Goal: Task Accomplishment & Management: Manage account settings

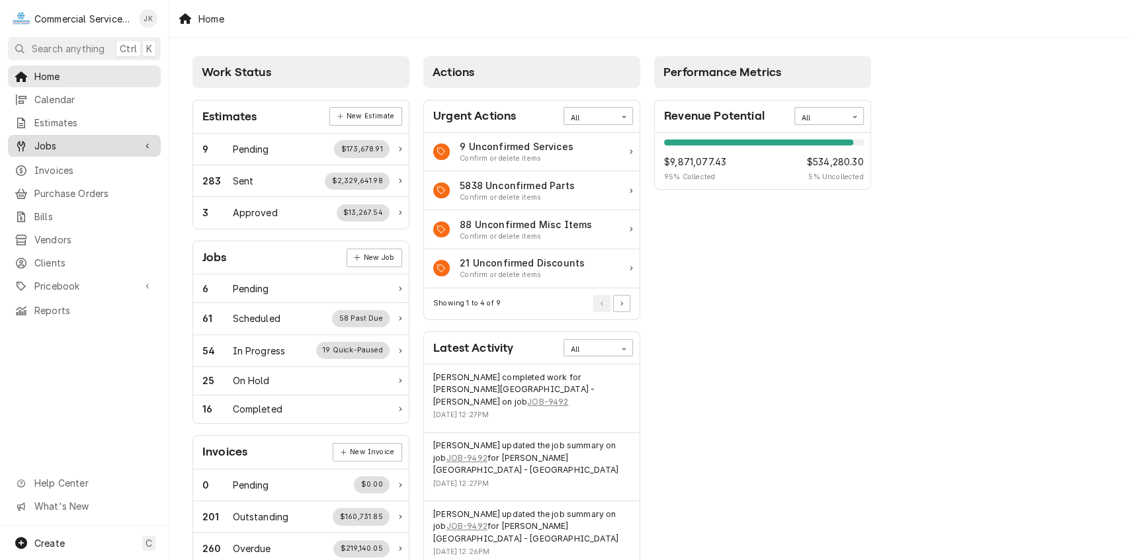
click at [81, 139] on span "Jobs" at bounding box center [84, 146] width 100 height 14
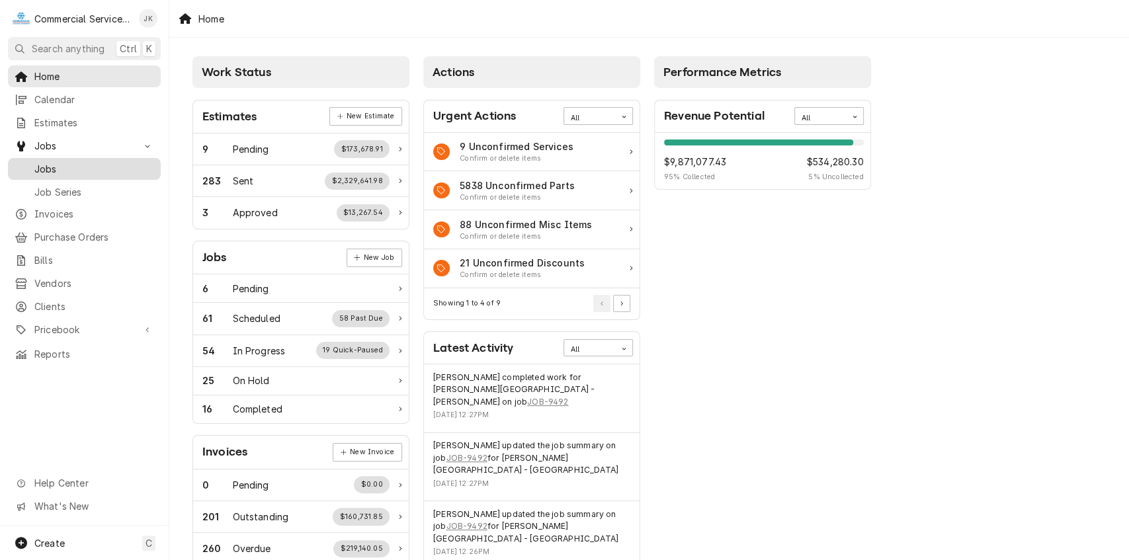
click at [82, 165] on span "Jobs" at bounding box center [94, 169] width 120 height 14
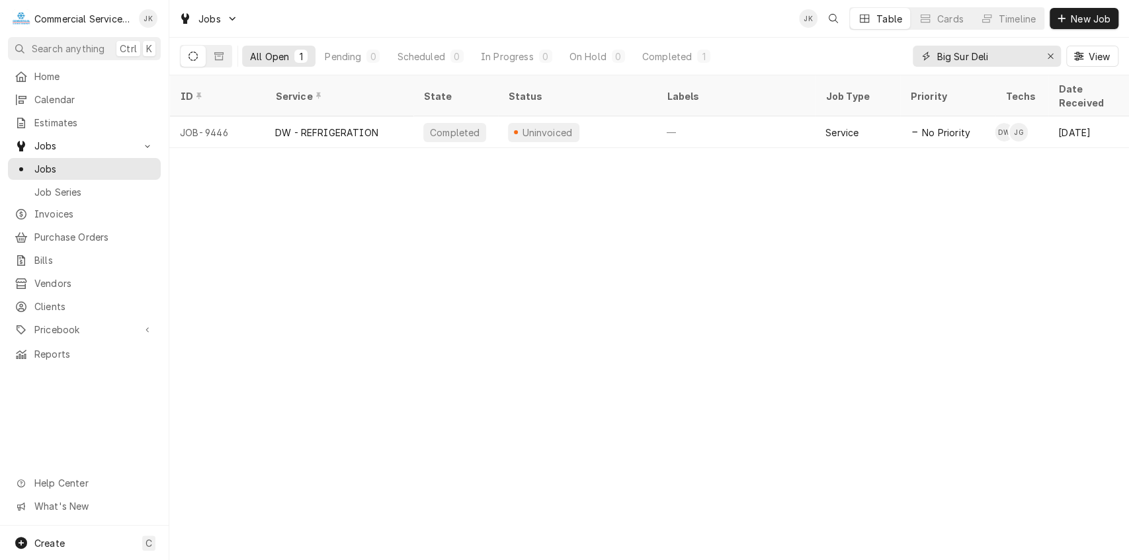
click at [1000, 54] on input "Big Sur Deli" at bounding box center [986, 56] width 99 height 21
type input "B"
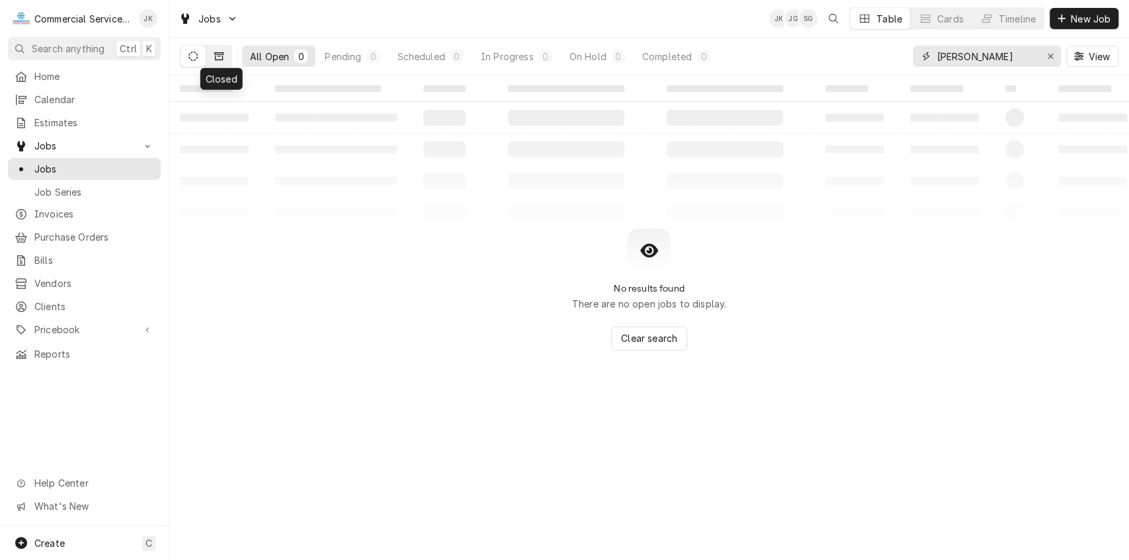
type input "[PERSON_NAME]"
click at [220, 54] on icon "Dynamic Content Wrapper" at bounding box center [218, 56] width 9 height 8
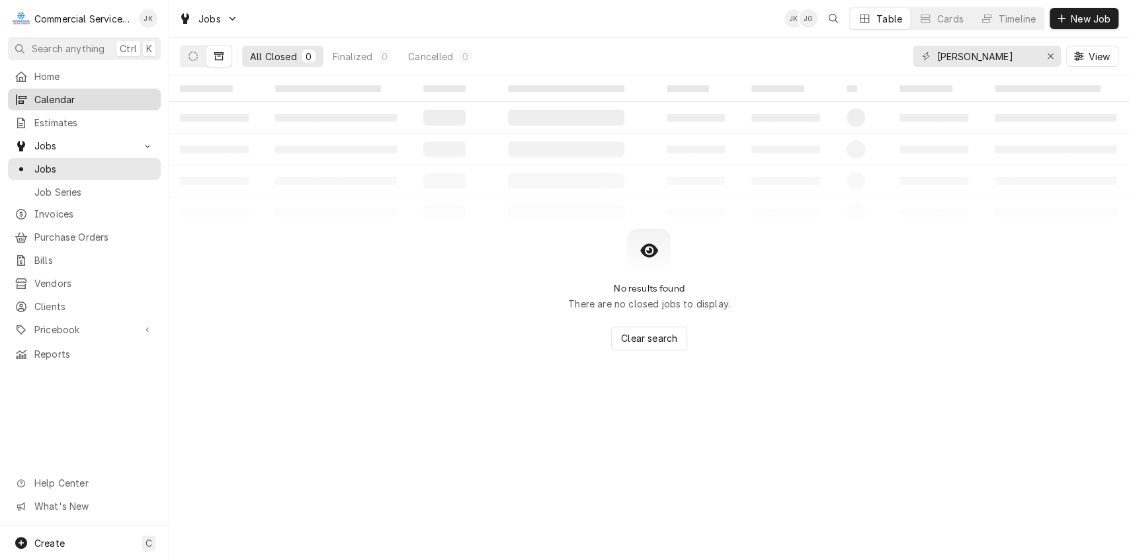
click at [85, 93] on span "Calendar" at bounding box center [94, 100] width 120 height 14
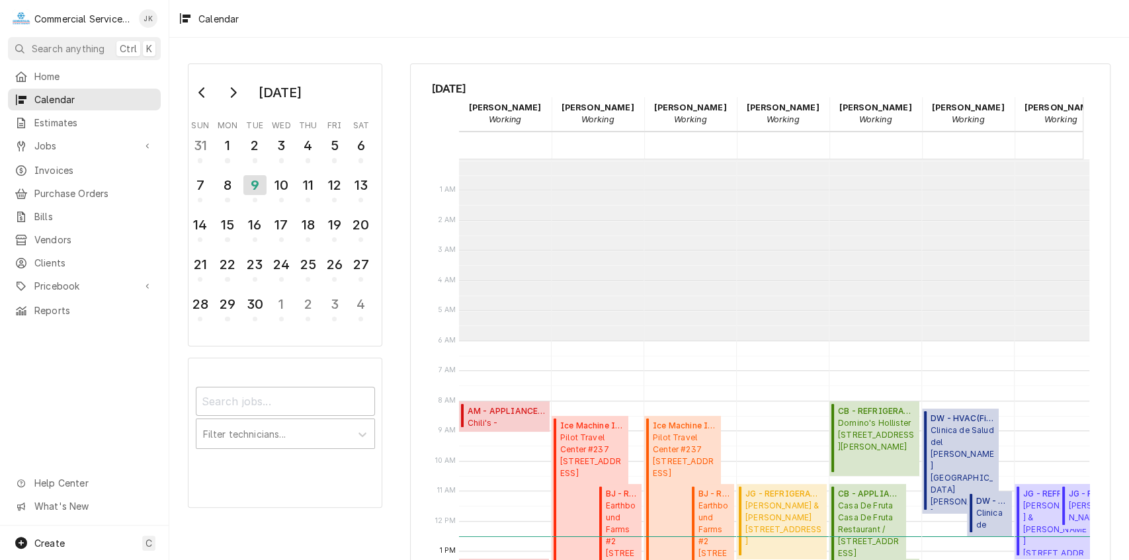
scroll to position [181, 0]
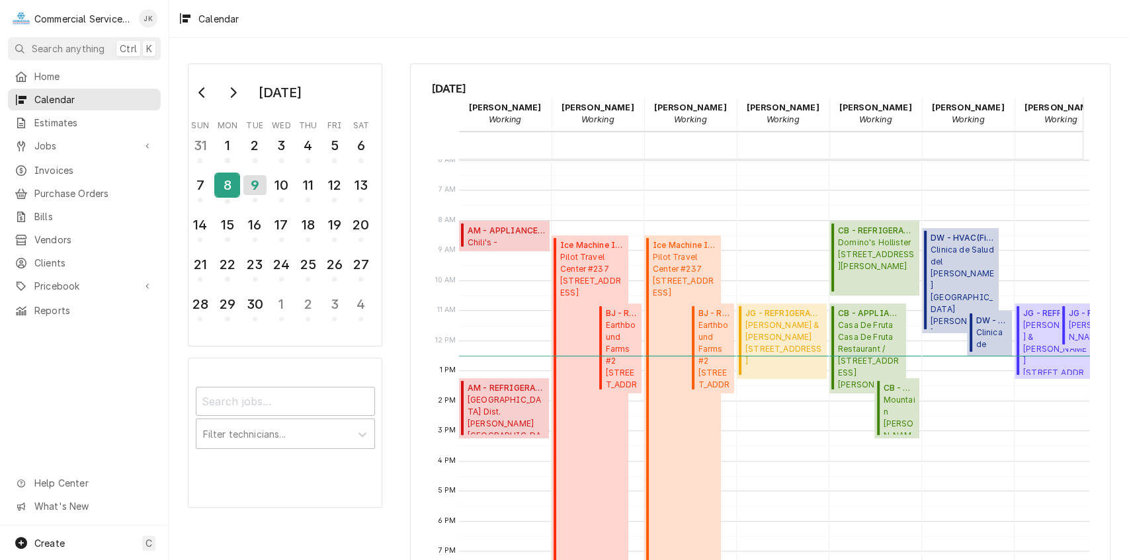
click at [226, 182] on div "8" at bounding box center [227, 185] width 23 height 22
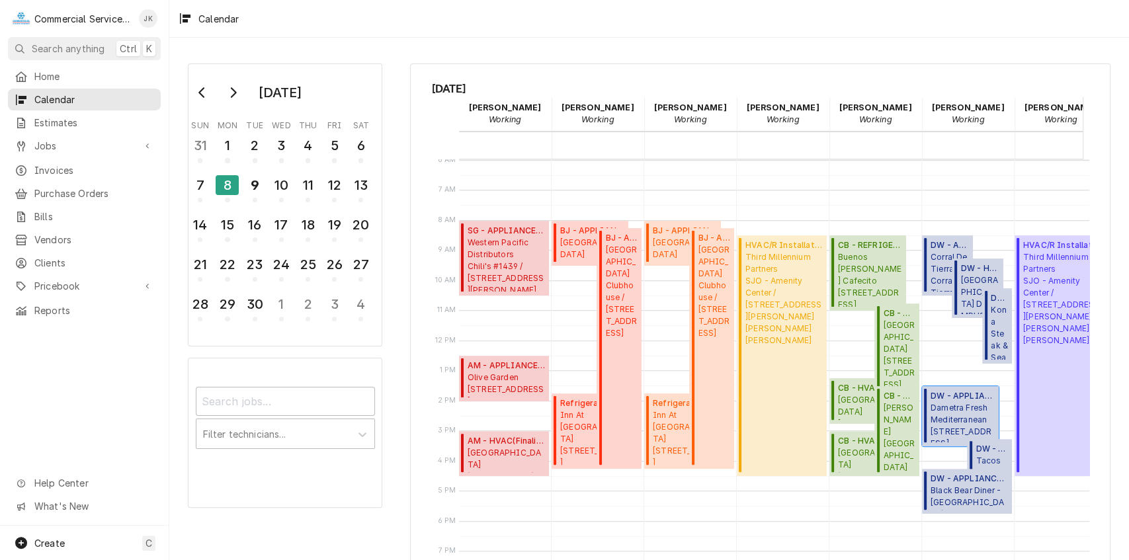
click at [958, 400] on span "DW - APPLIANCE ( Finalized )" at bounding box center [963, 396] width 64 height 12
click at [250, 185] on div "9" at bounding box center [254, 185] width 23 height 22
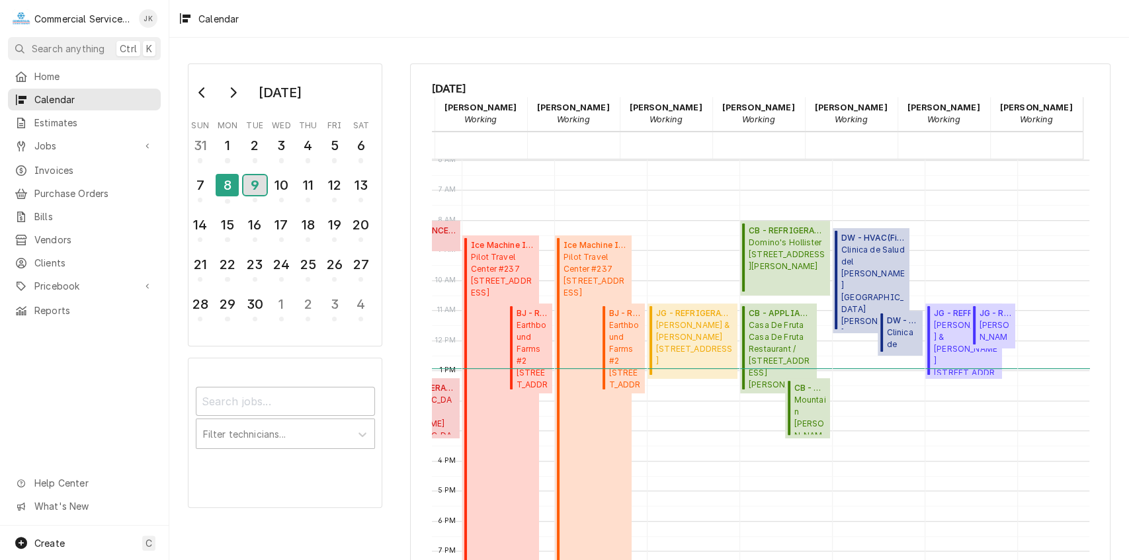
scroll to position [0, 0]
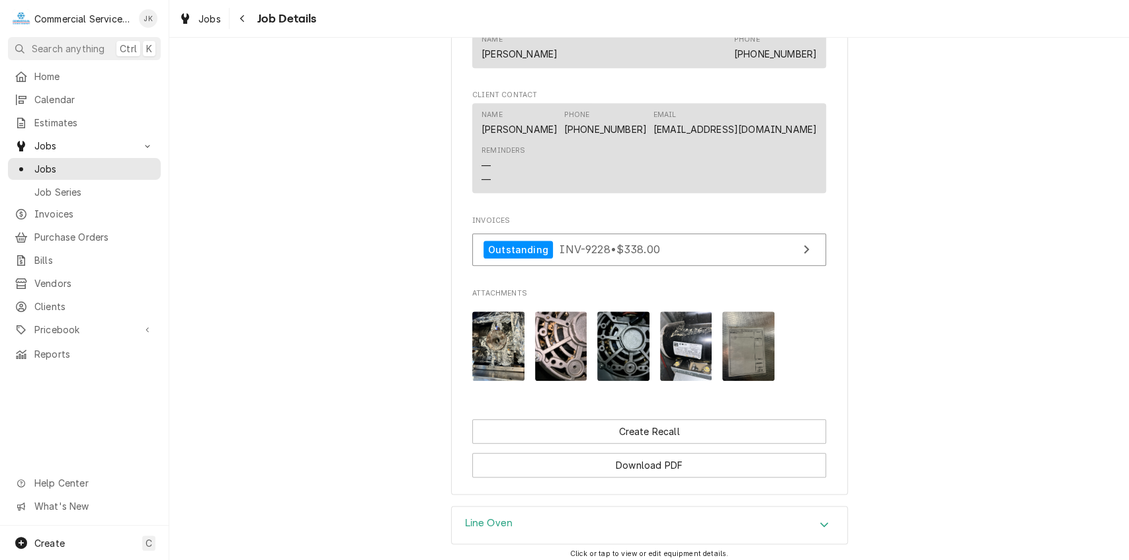
scroll to position [859, 0]
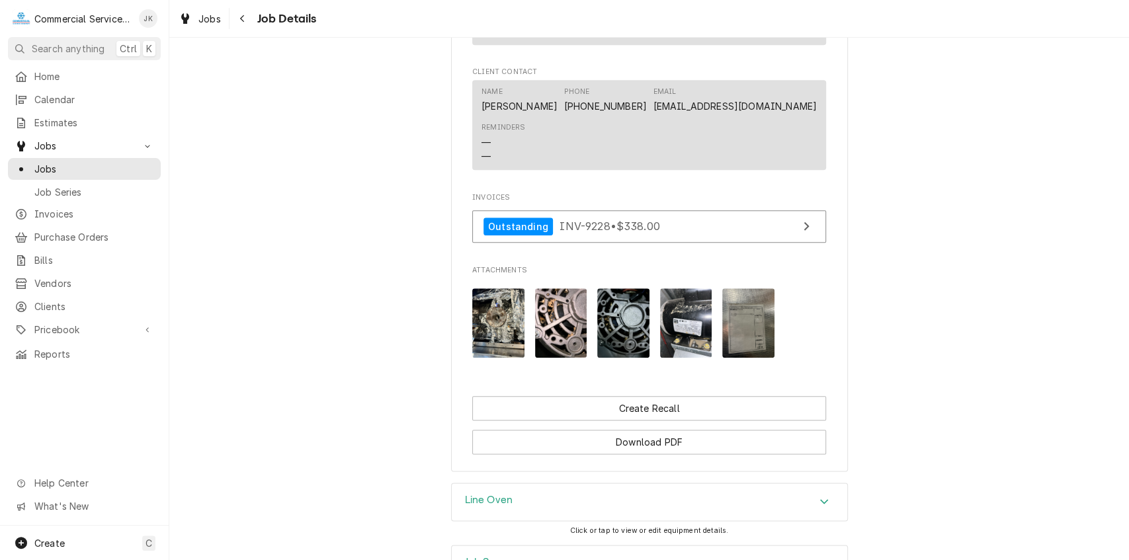
click at [495, 326] on img "Attachments" at bounding box center [498, 322] width 52 height 69
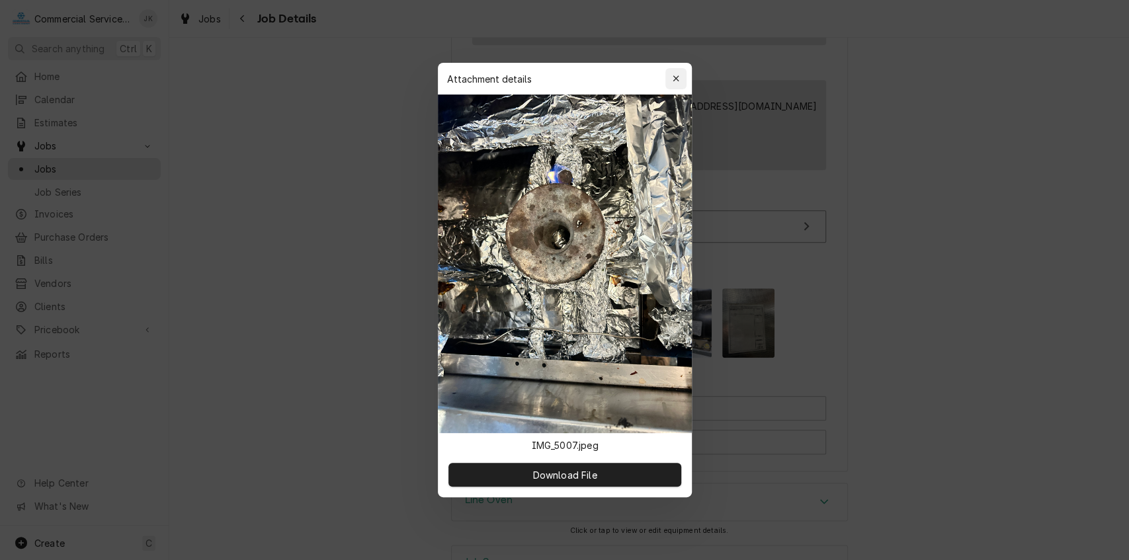
click at [675, 79] on icon "button" at bounding box center [675, 78] width 7 height 9
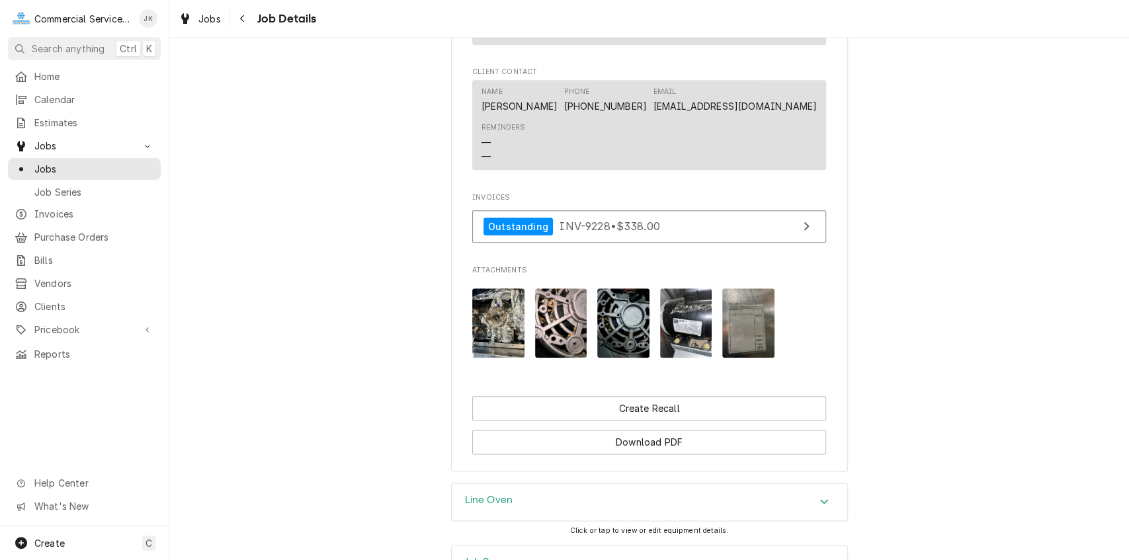
click at [740, 344] on img "Attachments" at bounding box center [748, 322] width 52 height 69
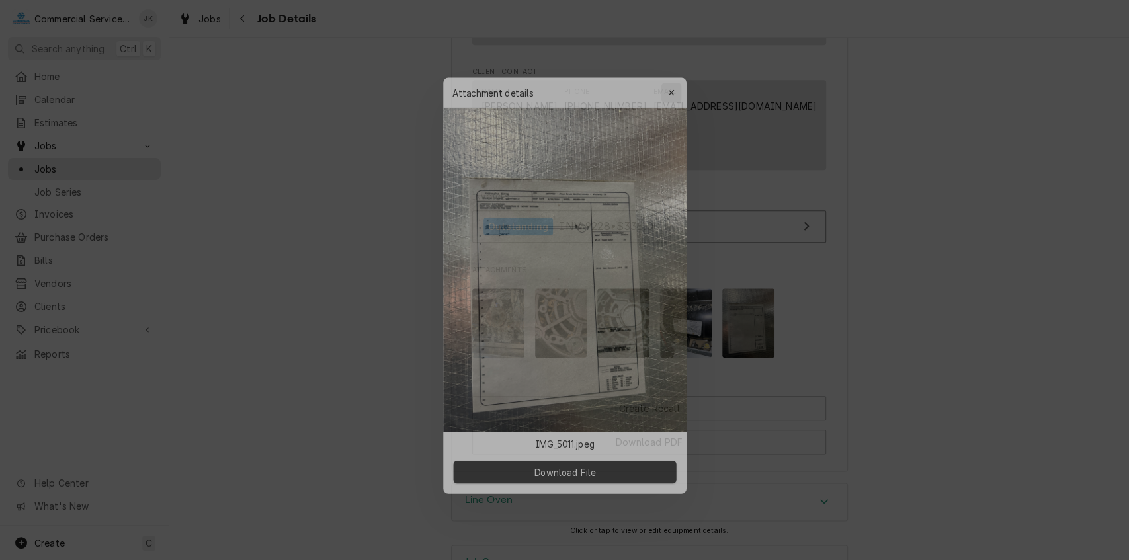
click at [680, 83] on div "button" at bounding box center [676, 78] width 13 height 13
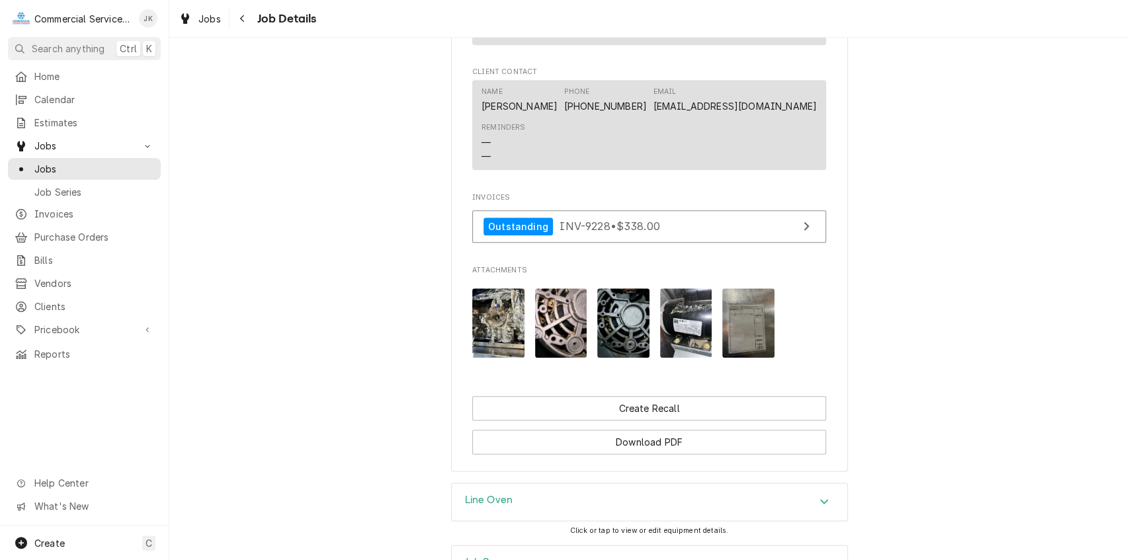
click at [680, 331] on img "Attachments" at bounding box center [686, 322] width 52 height 69
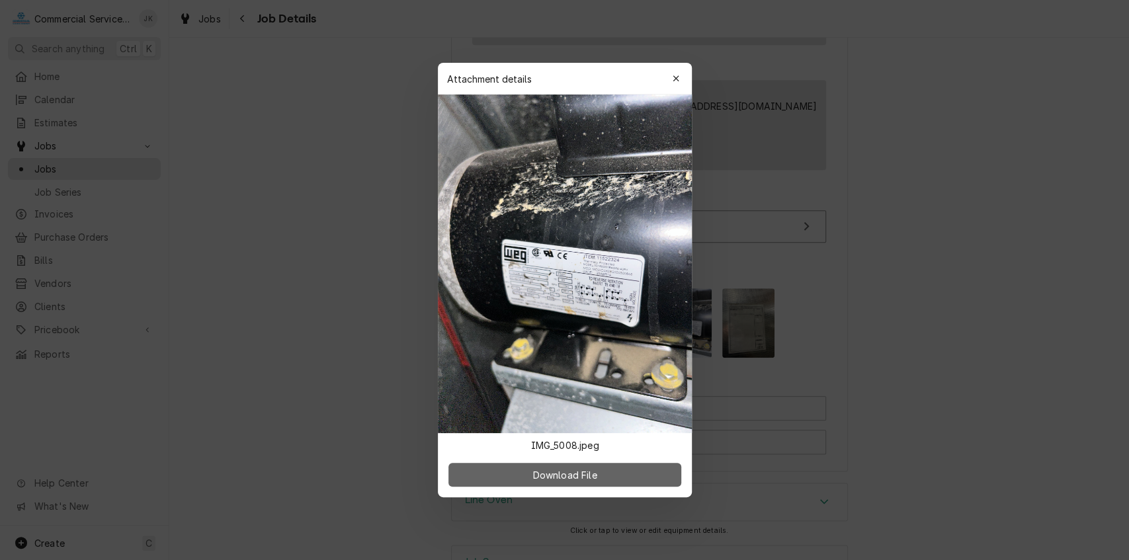
click at [562, 474] on span "Download File" at bounding box center [564, 475] width 69 height 14
click at [676, 82] on icon "button" at bounding box center [675, 78] width 7 height 9
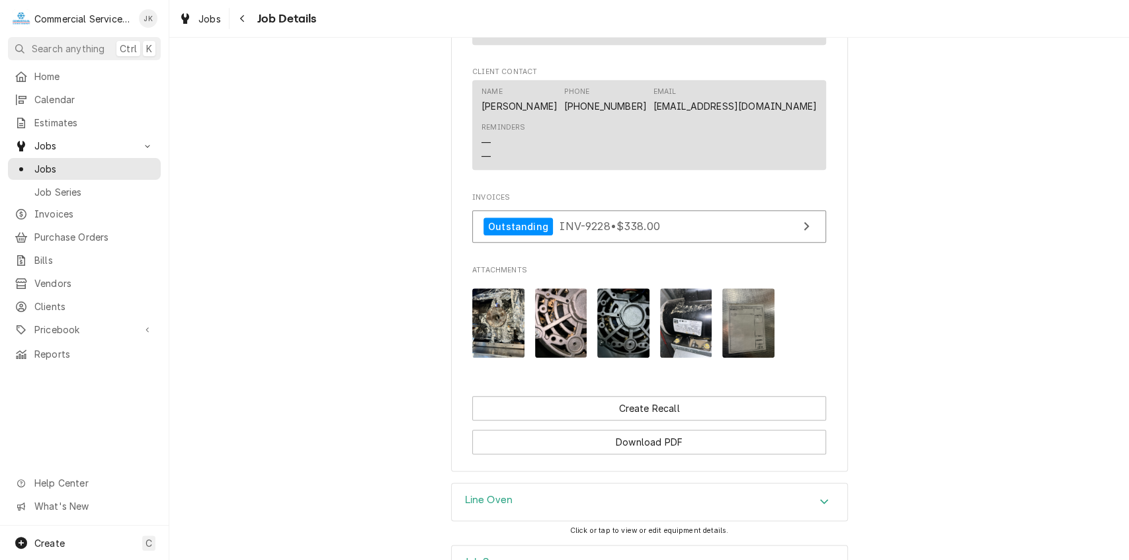
click at [486, 507] on h3 "Line Oven" at bounding box center [489, 500] width 48 height 13
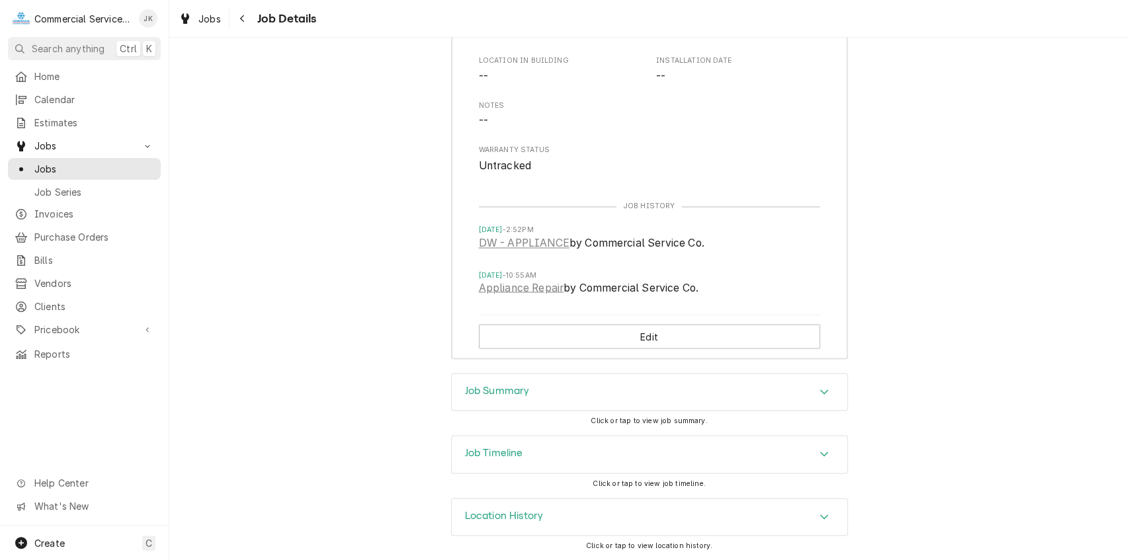
scroll to position [1356, 0]
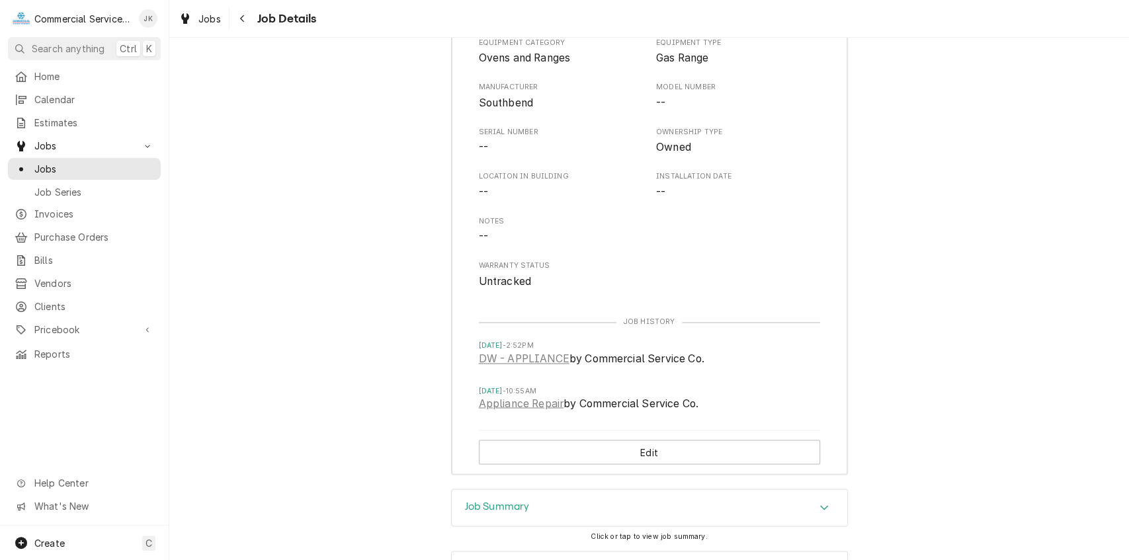
click at [501, 513] on h3 "Job Summary" at bounding box center [497, 506] width 65 height 13
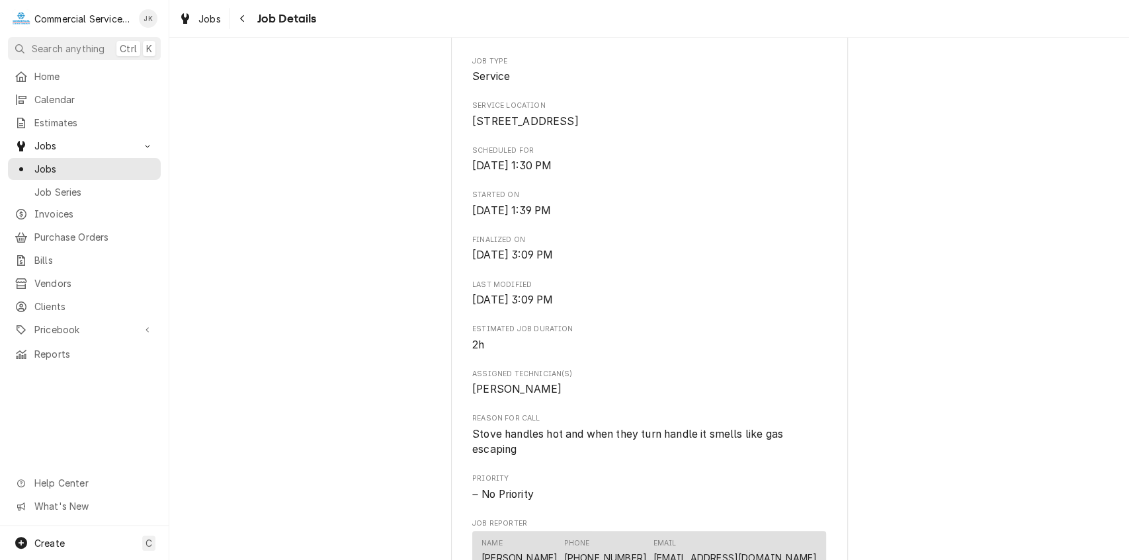
scroll to position [0, 0]
